Goal: Task Accomplishment & Management: Complete application form

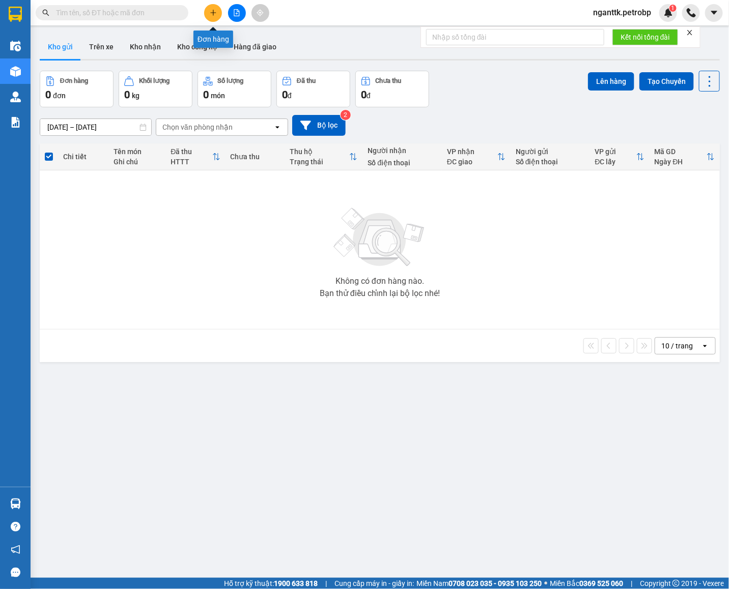
click at [205, 14] on button at bounding box center [213, 13] width 18 height 18
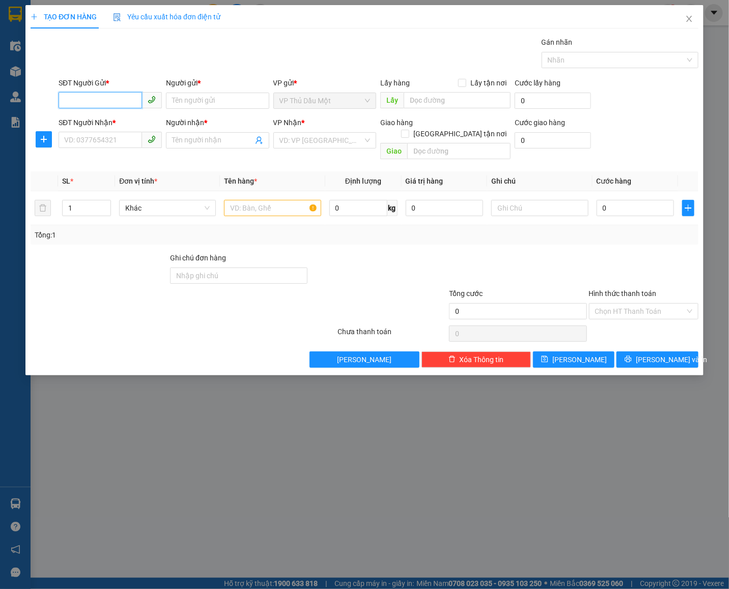
click at [105, 98] on input "SĐT Người Gửi *" at bounding box center [100, 100] width 83 height 16
click at [43, 139] on icon "plus" at bounding box center [43, 139] width 1 height 7
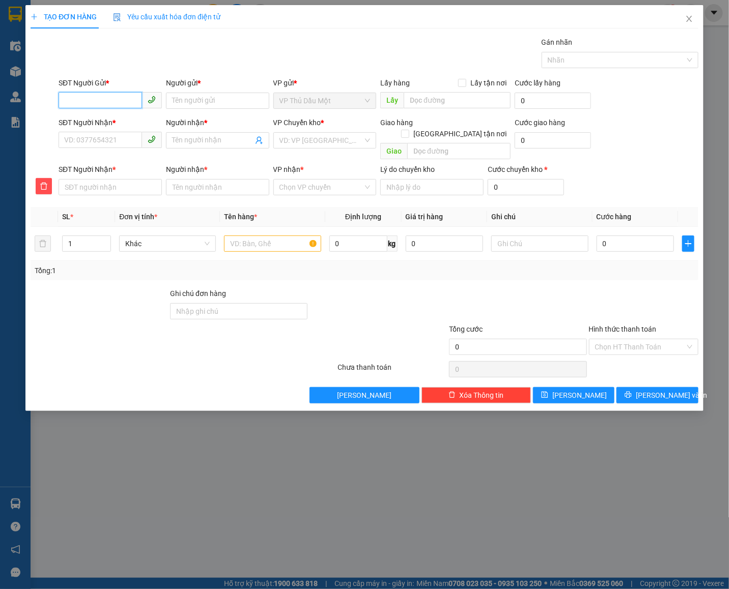
click at [95, 95] on input "SĐT Người Gửi *" at bounding box center [100, 100] width 83 height 16
type input "09835518326"
click at [221, 107] on input "Người gửi *" at bounding box center [217, 101] width 103 height 16
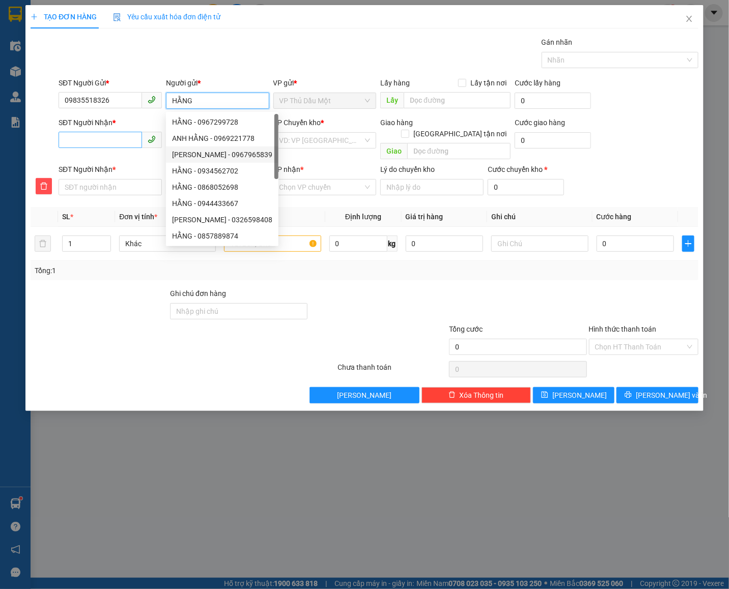
type input "HẰNG"
click at [113, 138] on input "SĐT Người Nhận *" at bounding box center [100, 140] width 83 height 16
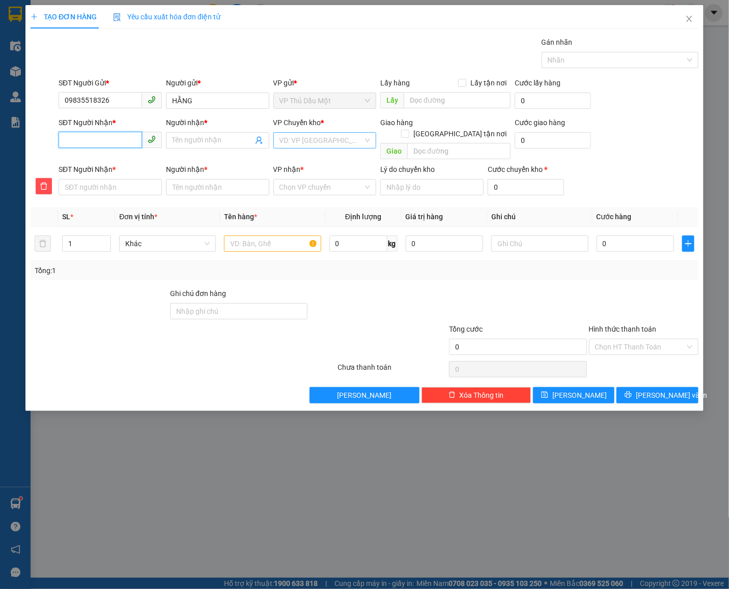
click at [276, 140] on div "VD: VP [GEOGRAPHIC_DATA]" at bounding box center [324, 140] width 103 height 16
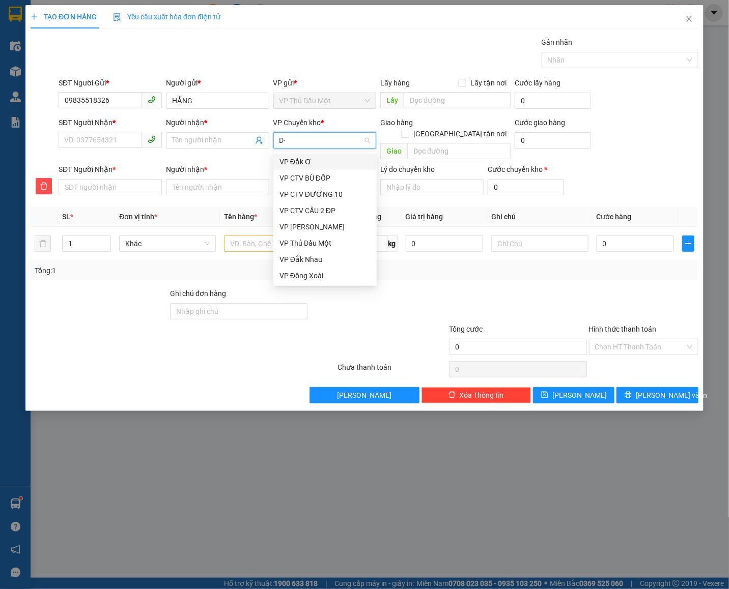
type input "D"
type input "Đ"
click at [285, 279] on div "VP Đồng Xoài" at bounding box center [324, 275] width 91 height 11
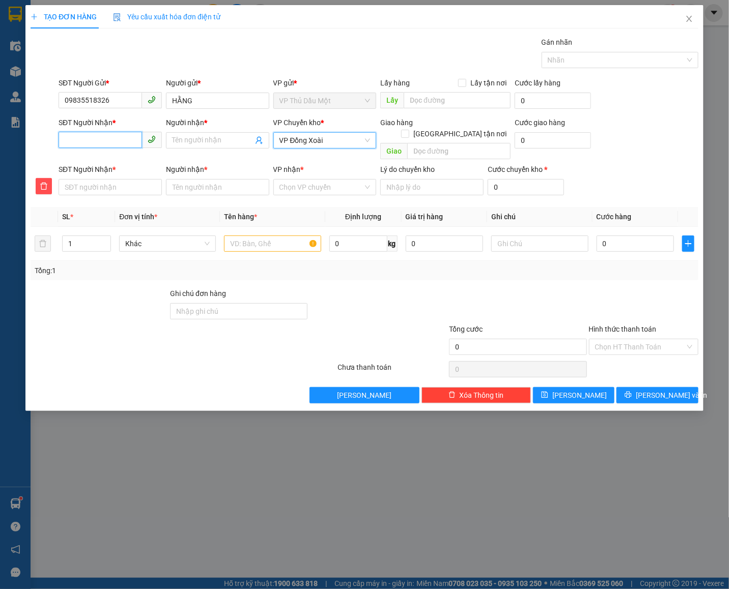
click at [100, 141] on input "SĐT Người Nhận *" at bounding box center [100, 140] width 83 height 16
click at [337, 180] on input "VP nhận *" at bounding box center [321, 187] width 84 height 15
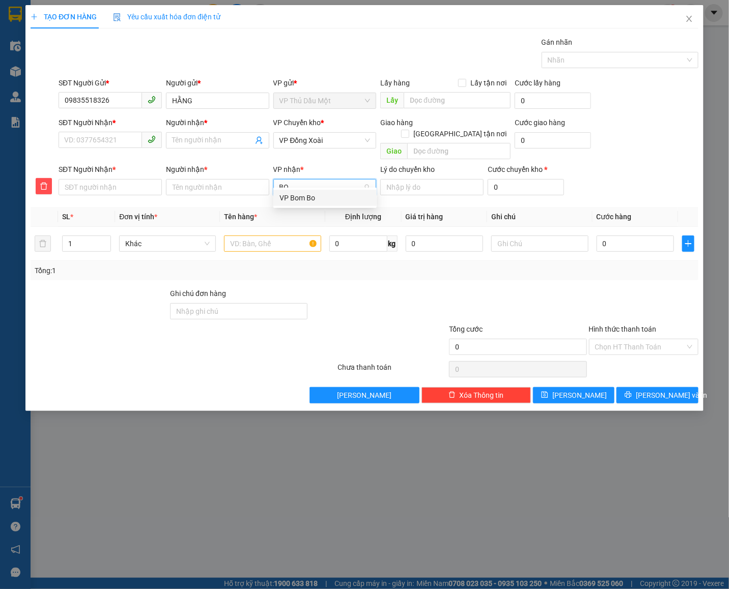
type input "BOM"
drag, startPoint x: 313, startPoint y: 197, endPoint x: 133, endPoint y: 132, distance: 191.7
click at [313, 197] on div "VP Bom Bo" at bounding box center [324, 197] width 91 height 11
click at [113, 136] on input "SĐT Người Nhận *" at bounding box center [100, 140] width 83 height 16
type input "0"
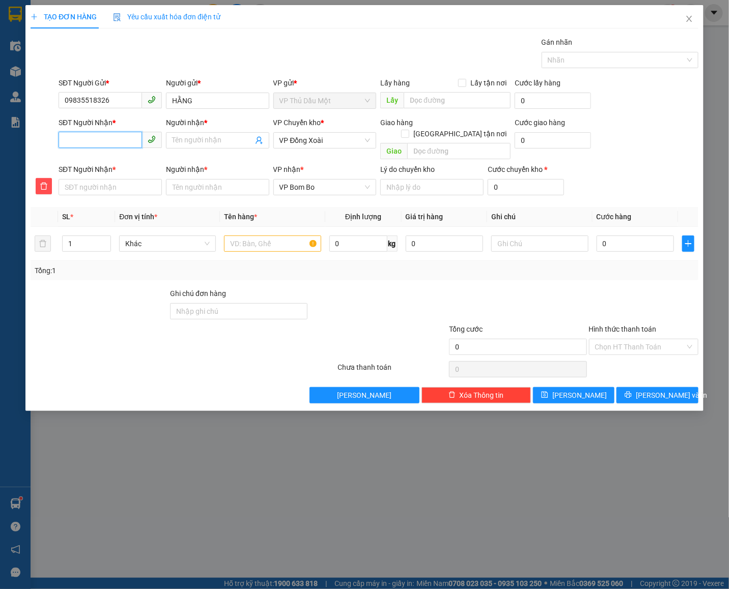
type input "0"
type input "09"
type input "096"
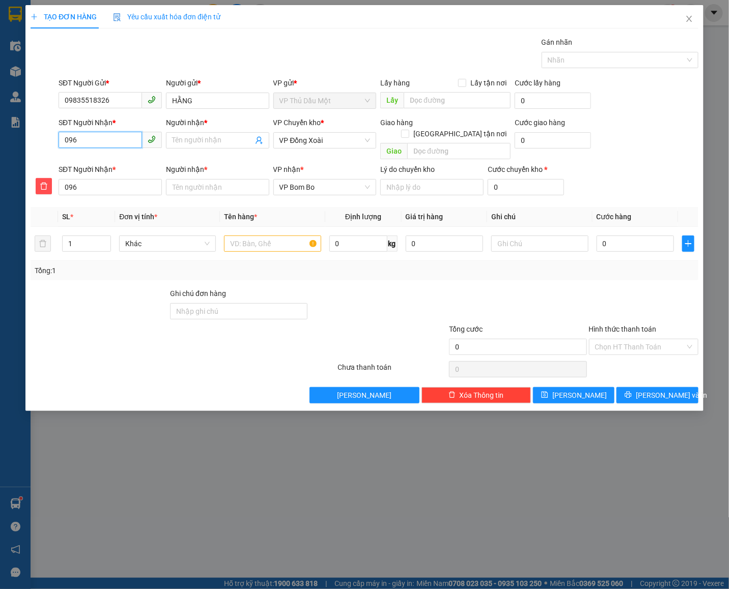
type input "0964"
type input "09649"
type input "096496"
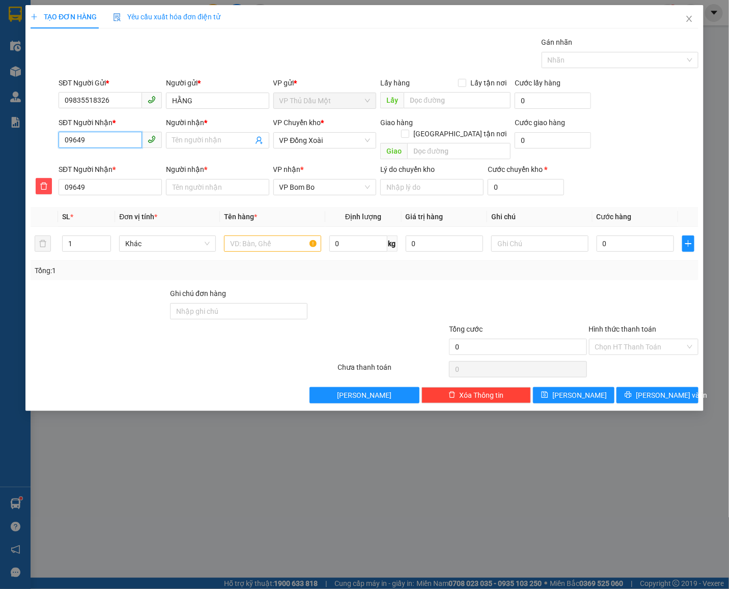
type input "096496"
type input "0964963"
type input "09649631"
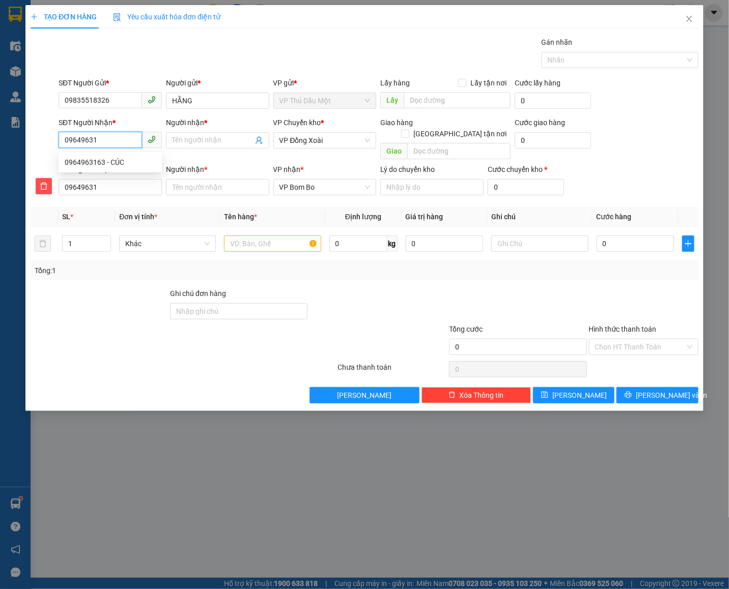
type input "096496316"
type input "0964963163"
click at [90, 165] on div "0964963163 - CÚC" at bounding box center [110, 162] width 91 height 11
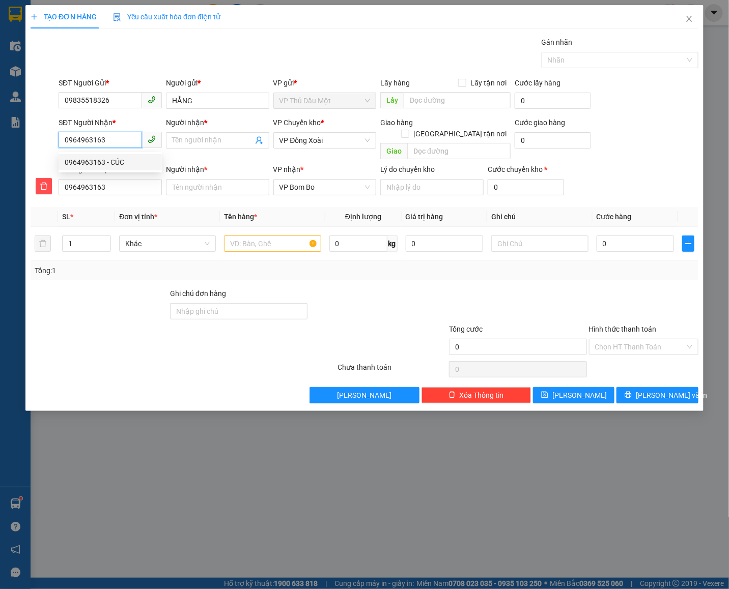
type input "CÚC"
click at [90, 165] on div "0964963163 - CÚC" at bounding box center [110, 162] width 91 height 11
type input "30.000"
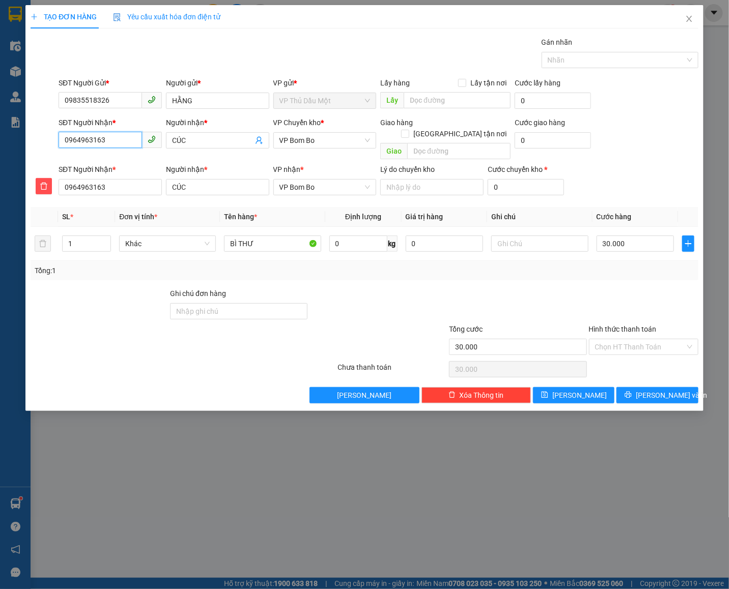
type input "0964963163"
click at [377, 136] on div "VP Chuyển kho * VP Bom Bo" at bounding box center [324, 140] width 107 height 47
click at [360, 139] on span "VP Bom Bo" at bounding box center [324, 140] width 91 height 15
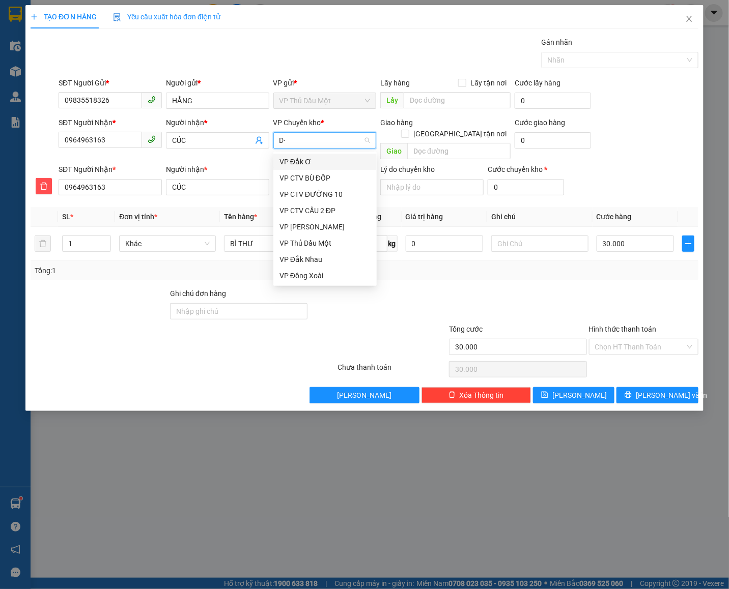
type input "D"
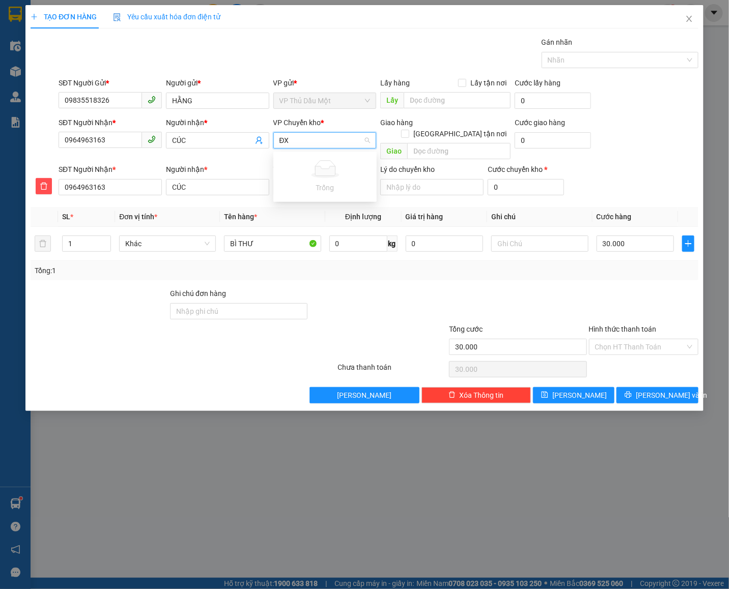
type input "Đ"
click at [305, 273] on div "VP Đồng Xoài" at bounding box center [324, 275] width 91 height 11
click at [275, 236] on input "BÌ THƯ" at bounding box center [272, 244] width 97 height 16
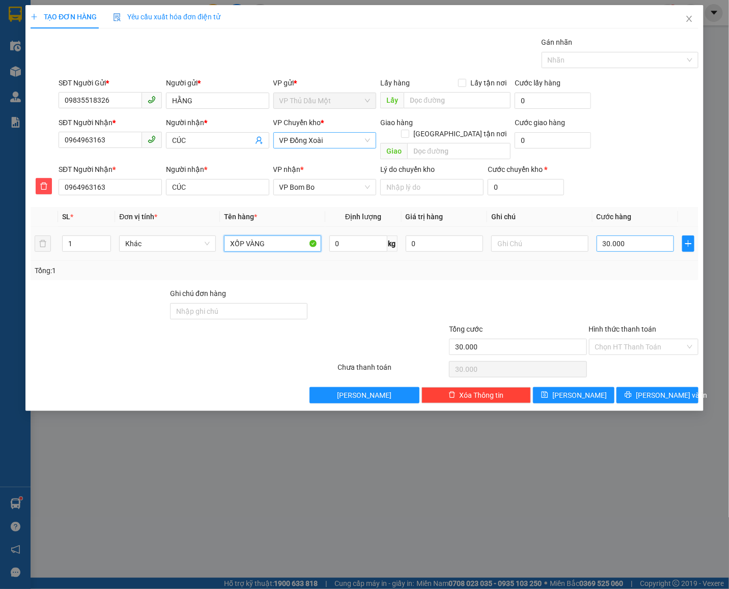
type input "XỐP VÀNG"
click at [640, 236] on input "30.000" at bounding box center [635, 244] width 78 height 16
type input "4"
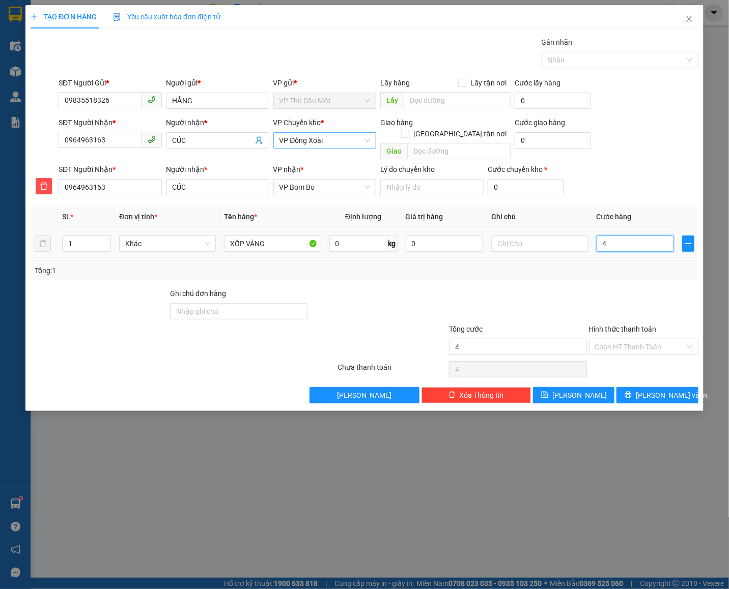
type input "40"
type input "40.000"
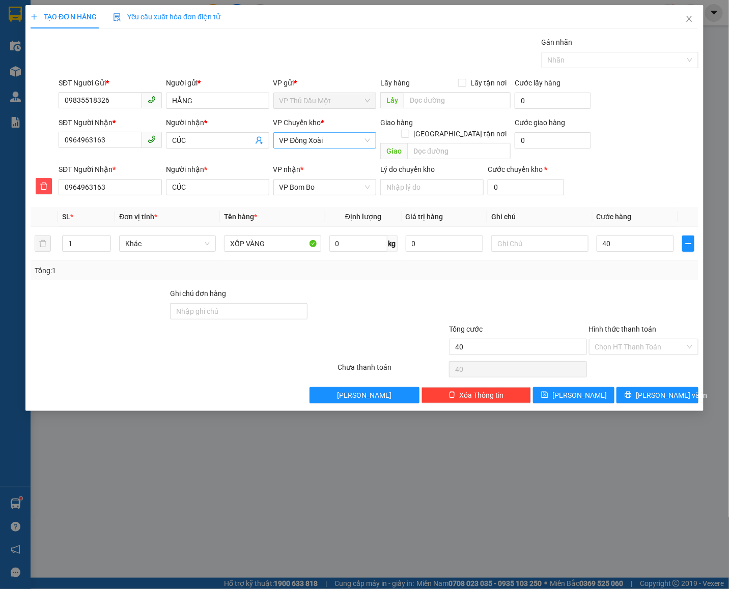
type input "40.000"
click at [571, 304] on div at bounding box center [517, 306] width 139 height 36
click at [600, 342] on input "Hình thức thanh toán" at bounding box center [640, 346] width 90 height 15
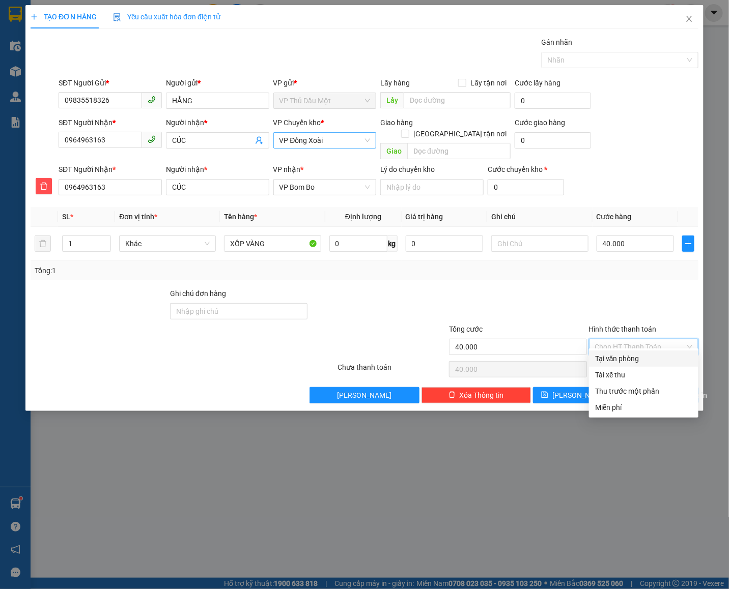
click at [606, 363] on div "Tại văn phòng" at bounding box center [643, 358] width 97 height 11
type input "0"
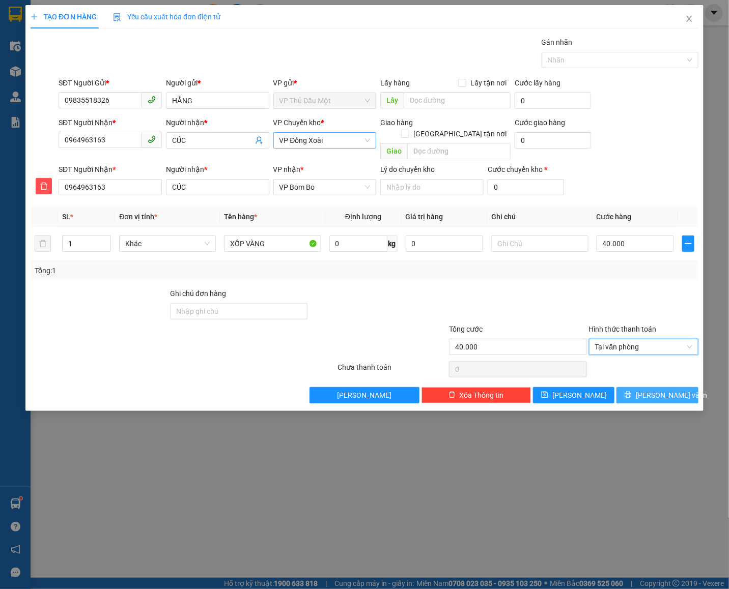
click at [665, 390] on span "[PERSON_NAME] và In" at bounding box center [671, 395] width 71 height 11
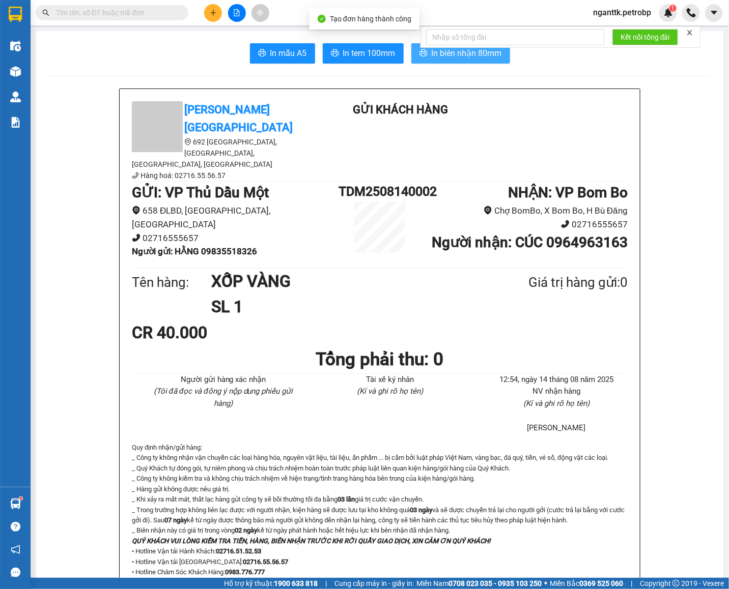
click at [462, 60] on span "In biên nhận 80mm" at bounding box center [467, 53] width 70 height 13
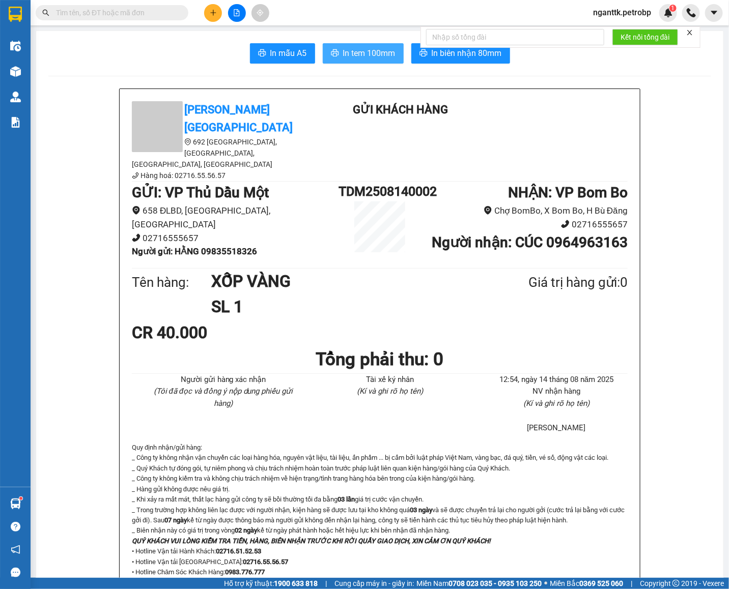
click at [360, 53] on span "In tem 100mm" at bounding box center [369, 53] width 52 height 13
click at [386, 182] on h1 "TDM2508140002" at bounding box center [379, 192] width 82 height 20
copy h1 "TDM2508140002"
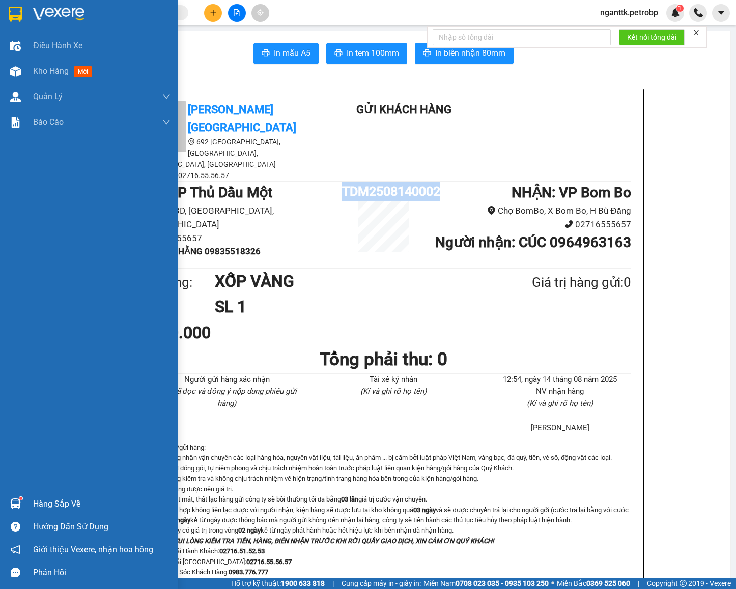
click at [33, 498] on div "Hàng sắp về" at bounding box center [101, 504] width 137 height 15
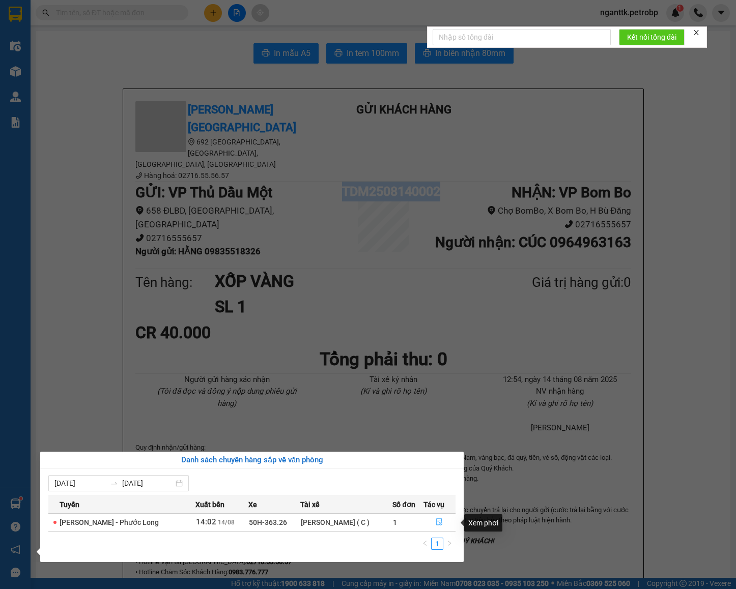
click at [436, 521] on icon "file-done" at bounding box center [439, 522] width 7 height 7
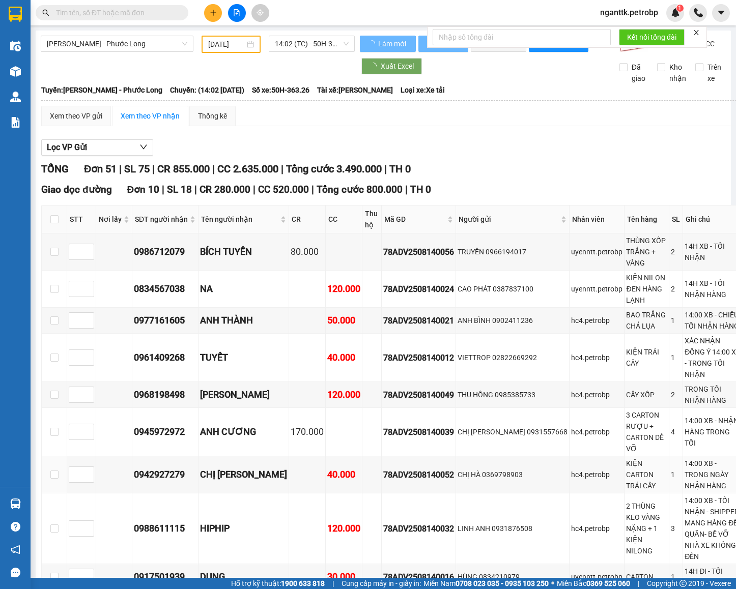
type input "[DATE]"
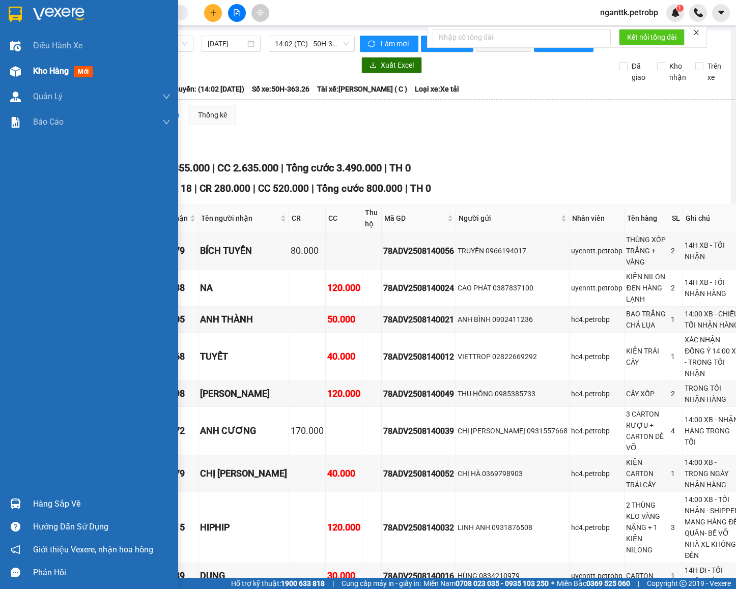
drag, startPoint x: 13, startPoint y: 71, endPoint x: 136, endPoint y: 76, distance: 123.8
click at [13, 70] on img at bounding box center [15, 71] width 11 height 11
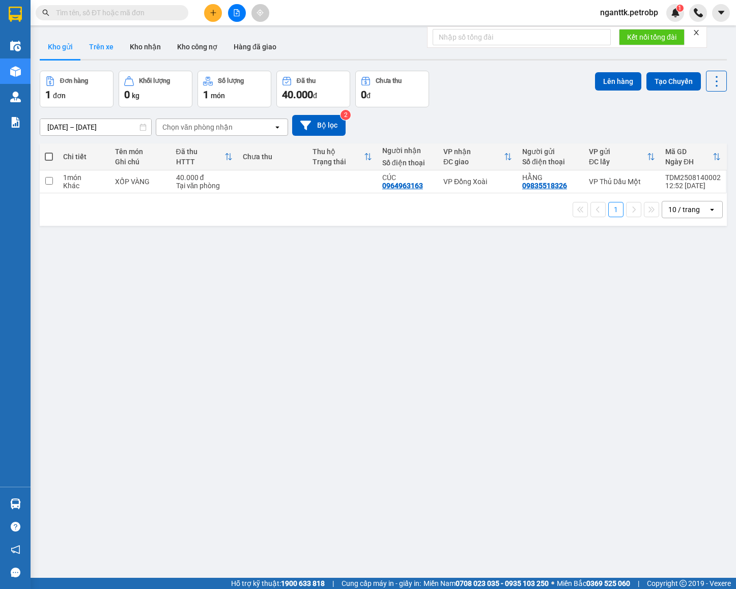
click at [107, 48] on button "Trên xe" at bounding box center [101, 47] width 41 height 24
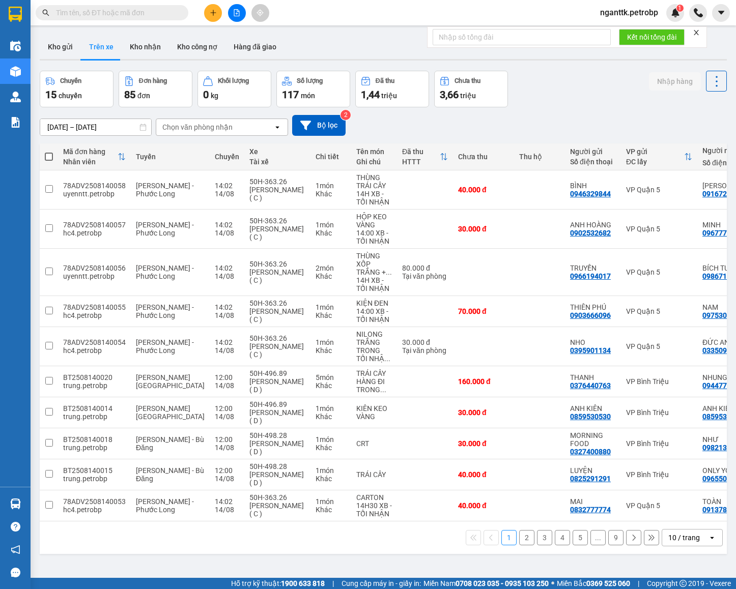
click at [199, 128] on div "Chọn văn phòng nhận" at bounding box center [197, 127] width 70 height 10
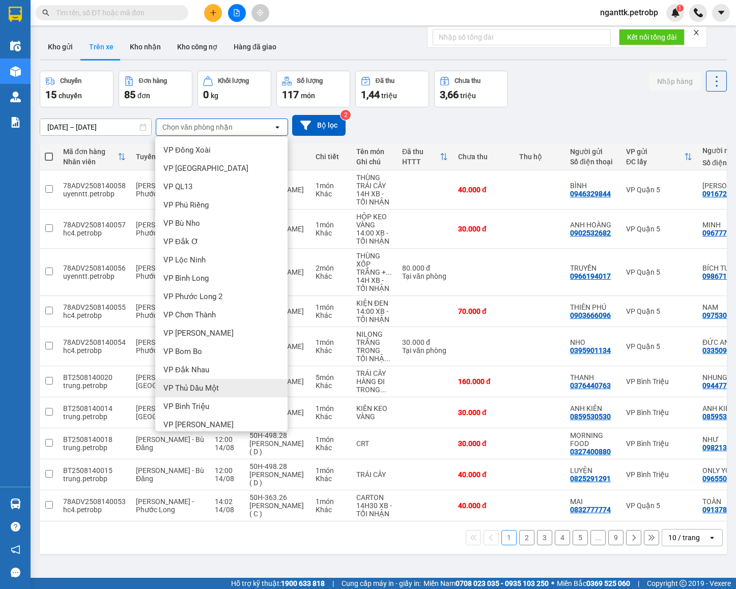
click at [213, 393] on span "VP Thủ Dầu Một" at bounding box center [190, 388] width 55 height 10
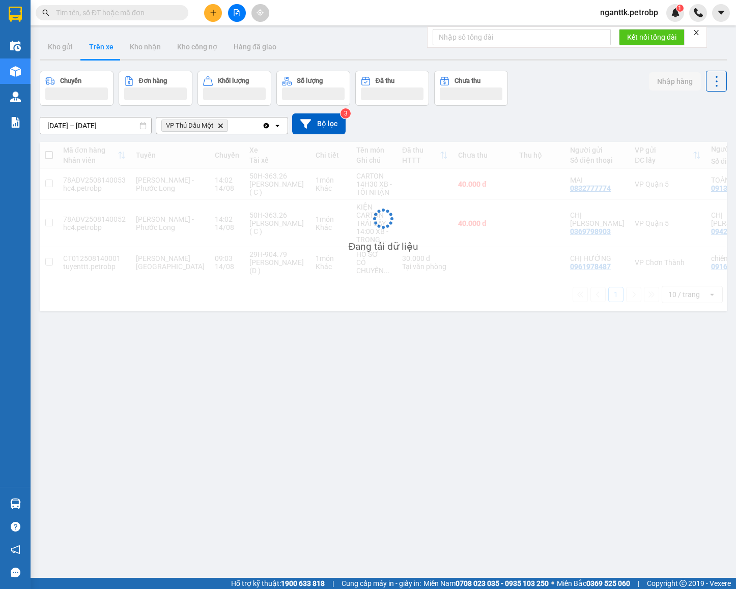
click at [69, 131] on div "ver 1.8.138 Kho gửi Trên xe Kho nhận Kho công nợ Hàng đã giao Chuyến Đơn hàng K…" at bounding box center [383, 325] width 695 height 589
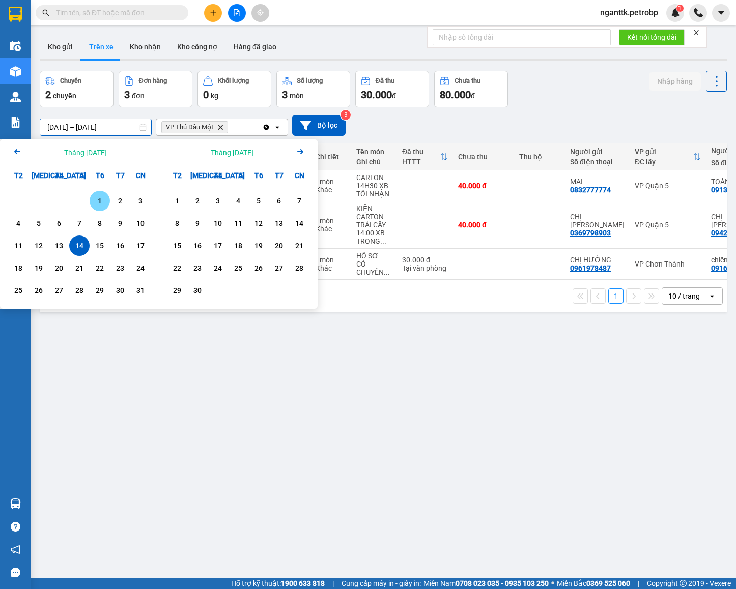
click at [98, 194] on div "1" at bounding box center [100, 201] width 20 height 20
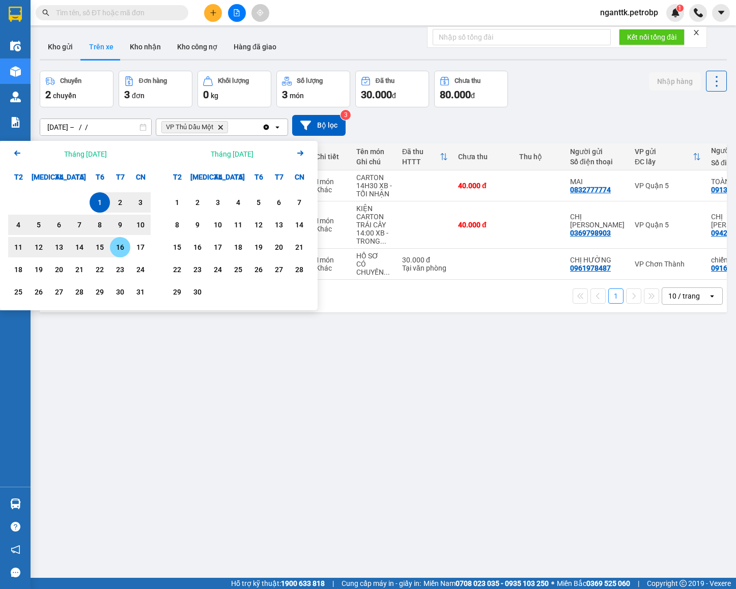
click at [127, 250] on div "16" at bounding box center [120, 247] width 14 height 12
type input "[DATE] – [DATE]"
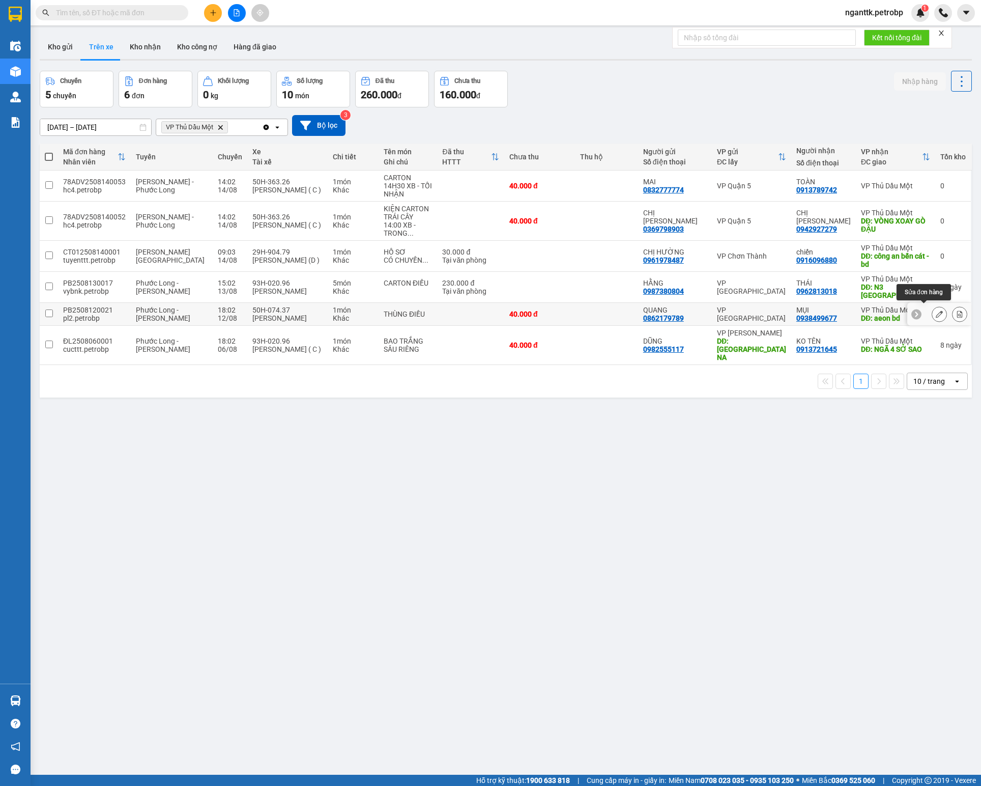
click at [728, 310] on icon at bounding box center [939, 313] width 7 height 7
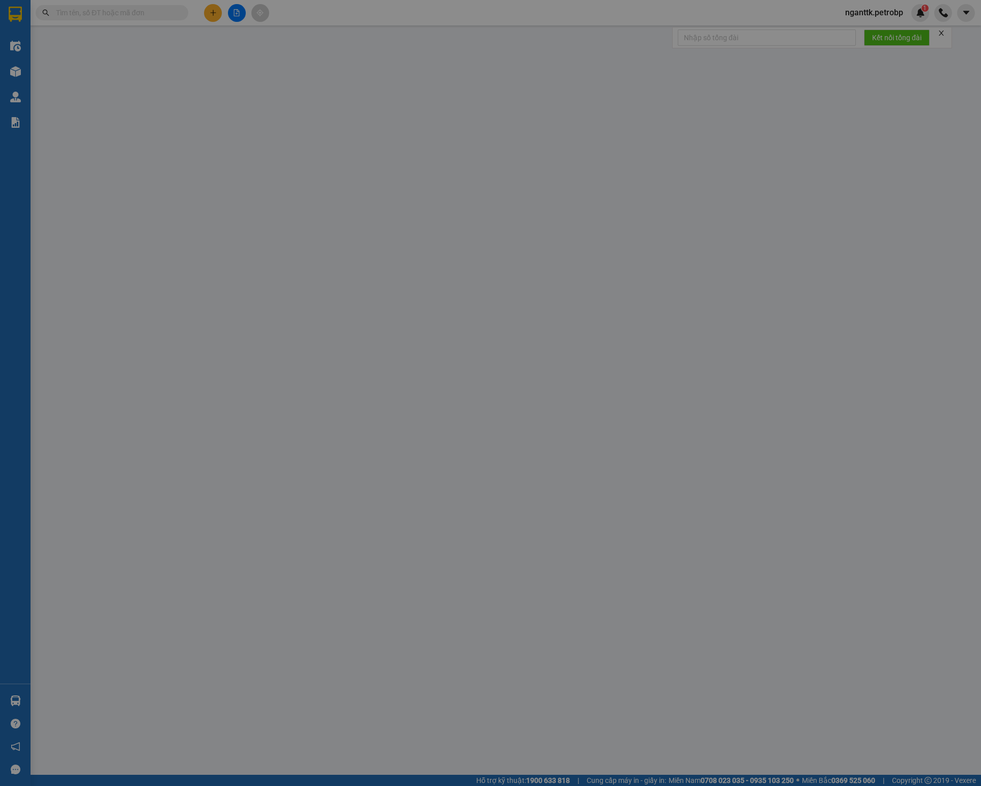
type input "0862179789"
type input "QUANG"
type input "0938499677"
type input "MỤI"
type input "aeon bd"
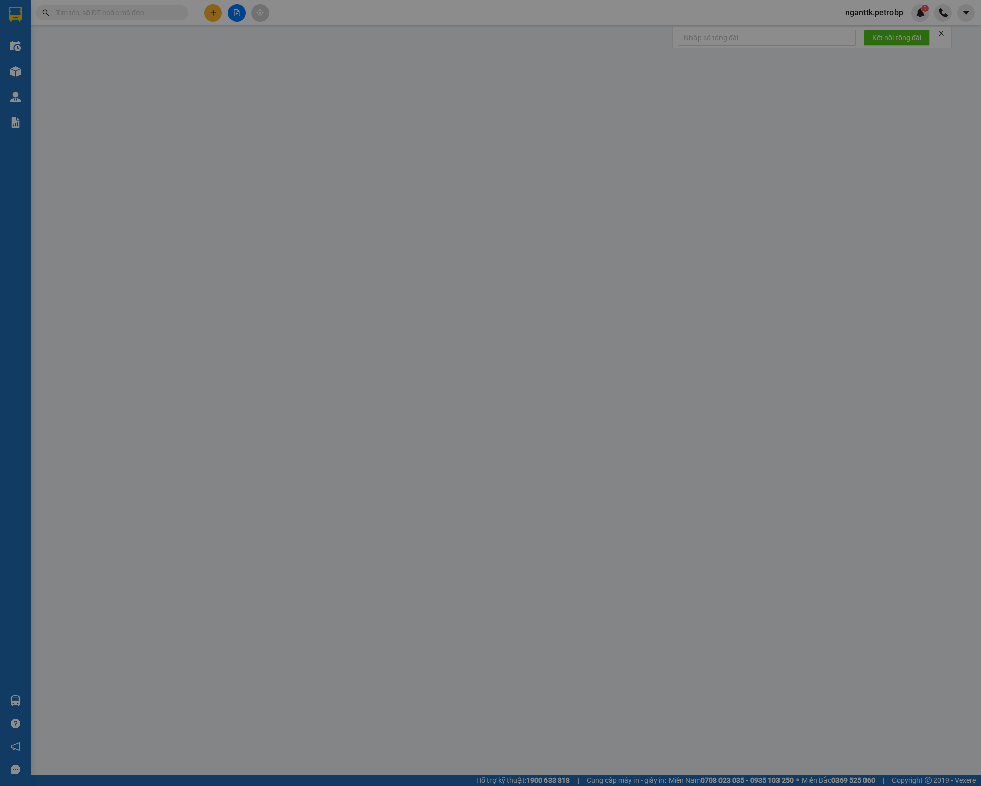
type input "40.000"
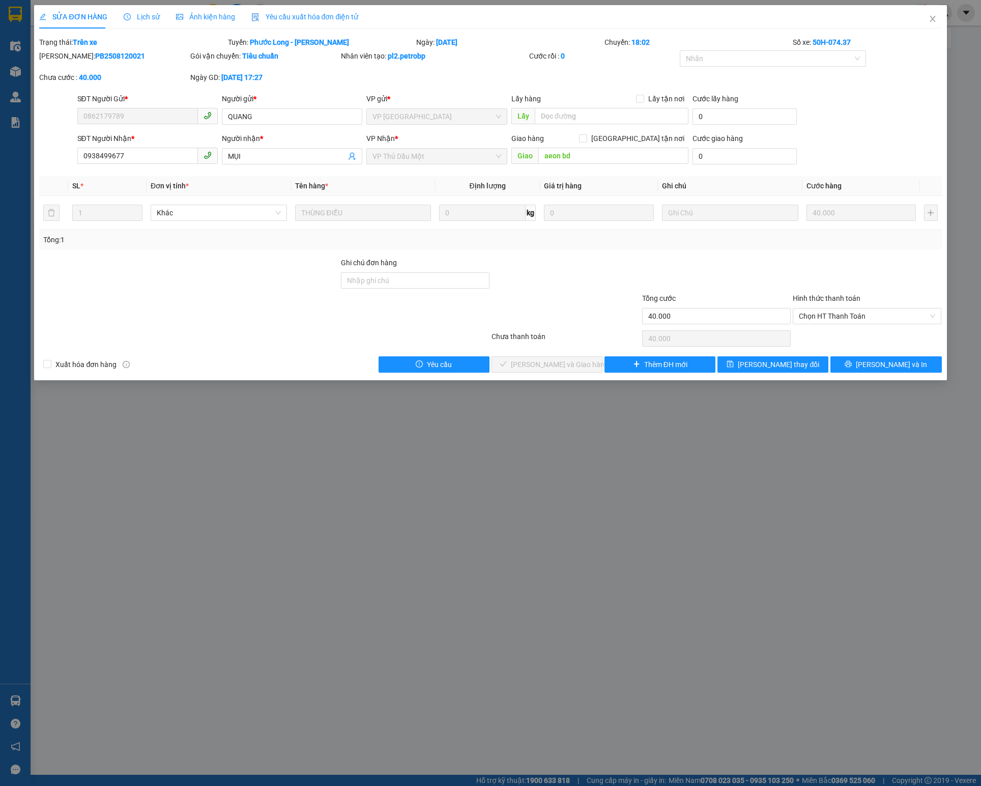
click at [103, 55] on b "PB2508120021" at bounding box center [120, 56] width 50 height 8
drag, startPoint x: 104, startPoint y: 55, endPoint x: 95, endPoint y: 55, distance: 9.2
click at [95, 55] on b "PB2508120021" at bounding box center [120, 56] width 50 height 8
copy b "PB2508120021"
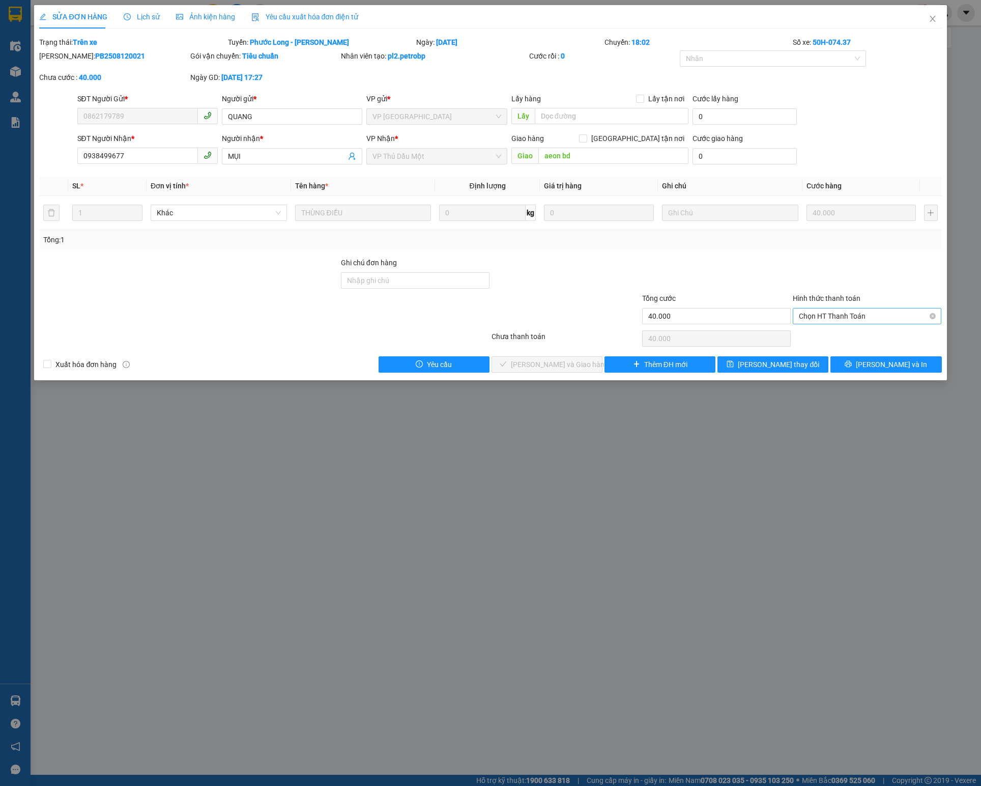
click at [728, 320] on span "Chọn HT Thanh Toán" at bounding box center [867, 315] width 136 height 15
click at [728, 343] on div "Tại văn phòng" at bounding box center [867, 340] width 136 height 11
type input "0"
click at [572, 370] on span "[PERSON_NAME] và Giao hàng" at bounding box center [560, 364] width 98 height 11
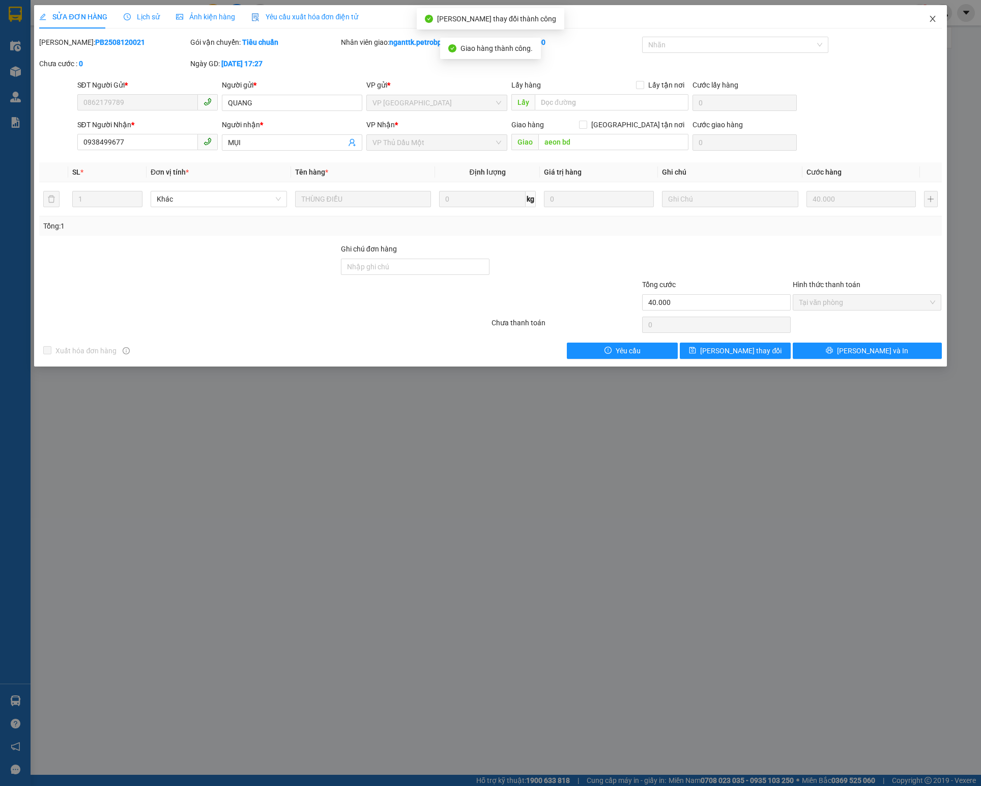
click at [728, 18] on span "Close" at bounding box center [933, 19] width 28 height 28
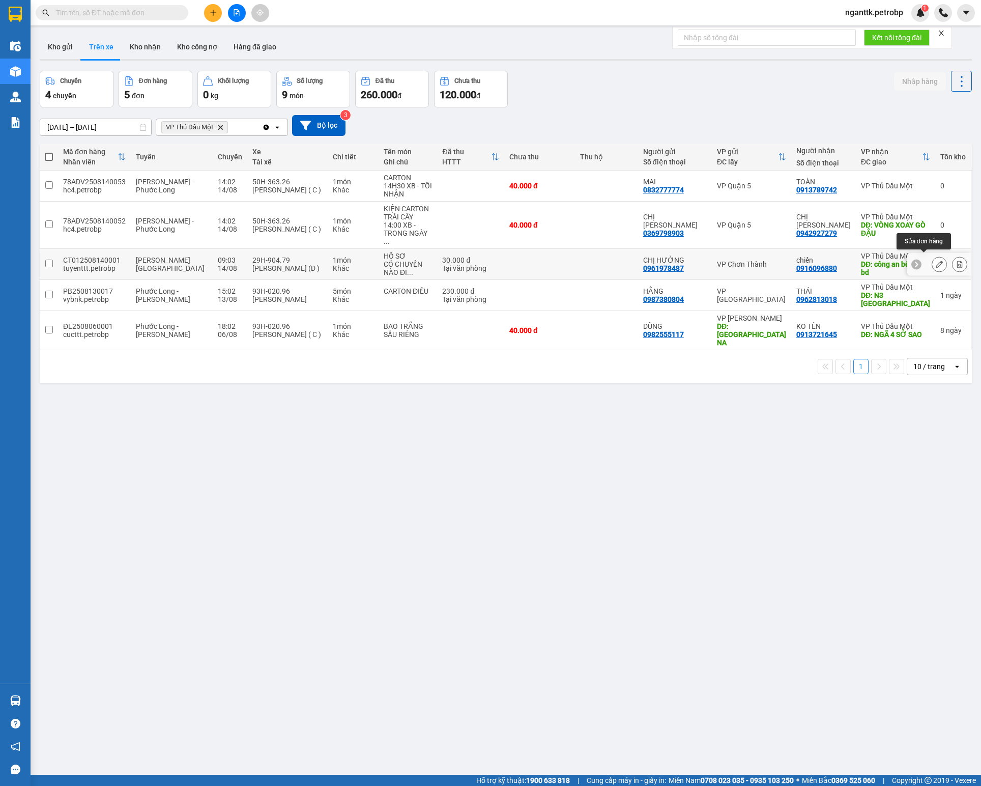
click at [728, 261] on icon at bounding box center [939, 264] width 7 height 7
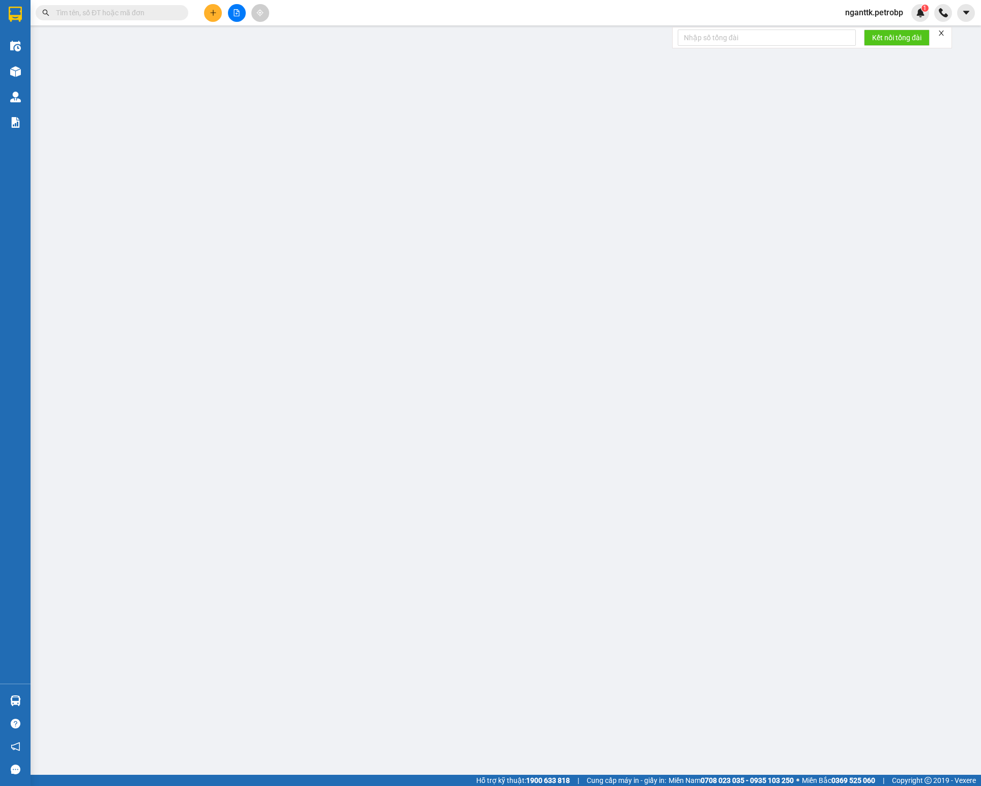
type input "0961978487"
type input "CHỊ HƯỜNG"
type input "0916096880"
type input "chiến"
type input "công an bến cát - bd"
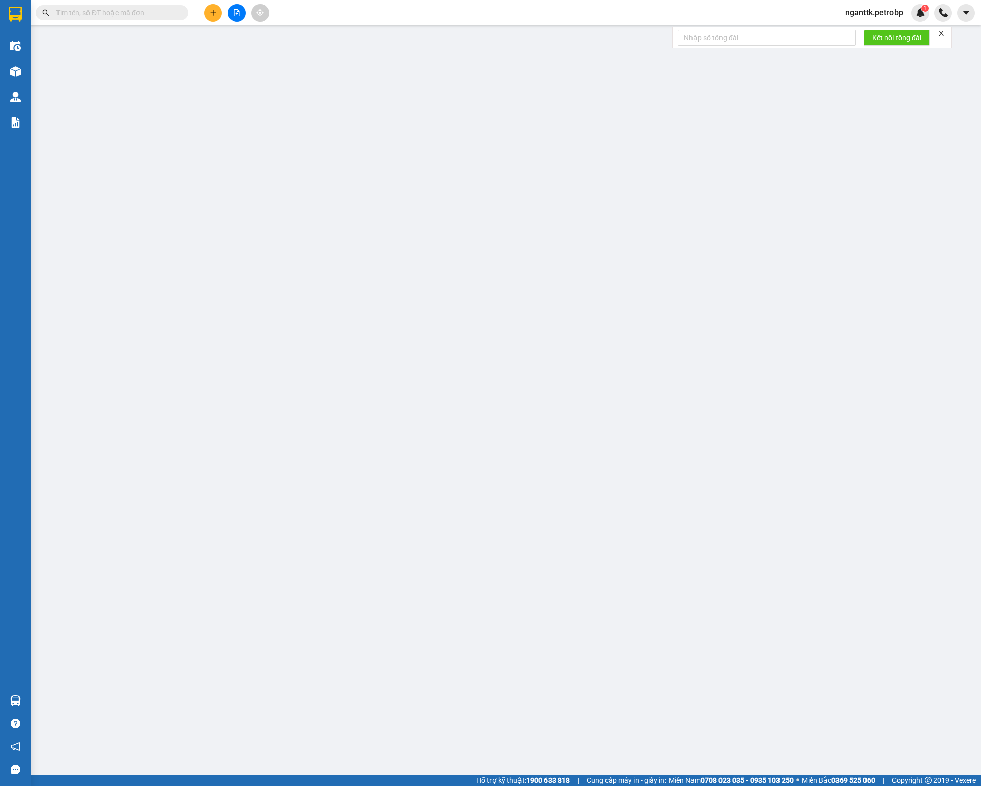
type input "30.000"
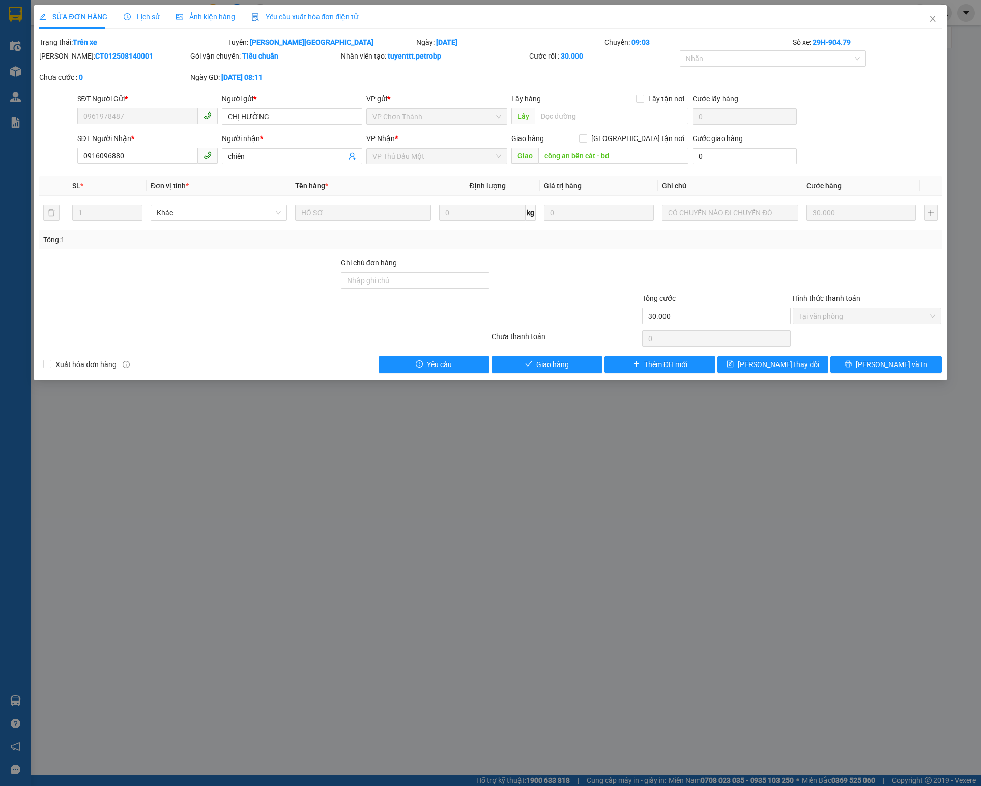
click at [153, 21] on div "Lịch sử" at bounding box center [142, 16] width 36 height 11
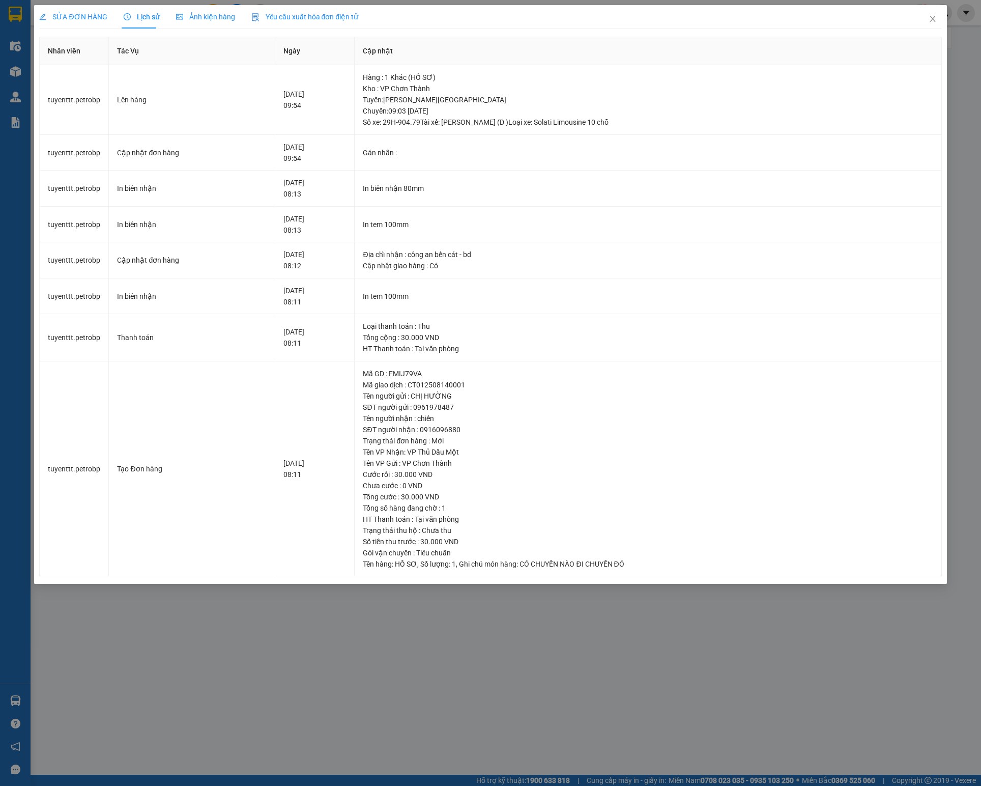
click at [76, 19] on span "SỬA ĐƠN HÀNG" at bounding box center [73, 17] width 68 height 8
